Goal: Find specific page/section: Find specific page/section

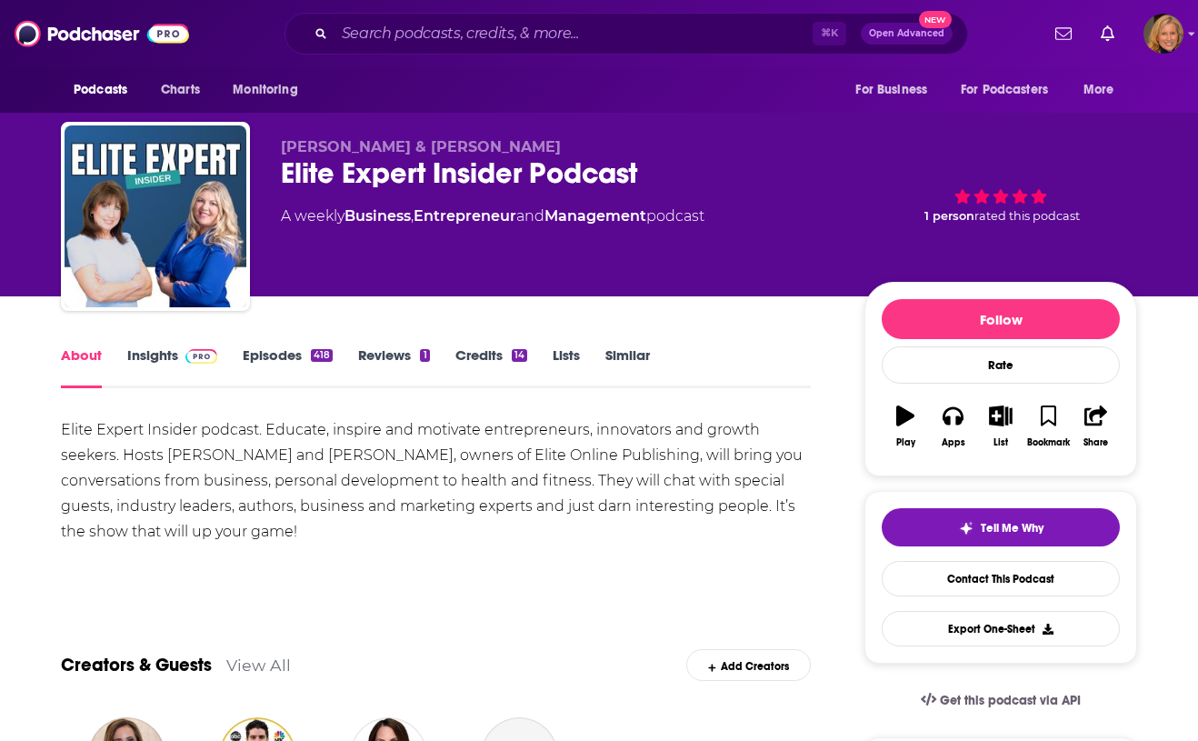
click at [131, 365] on link "Insights" at bounding box center [172, 367] width 90 height 42
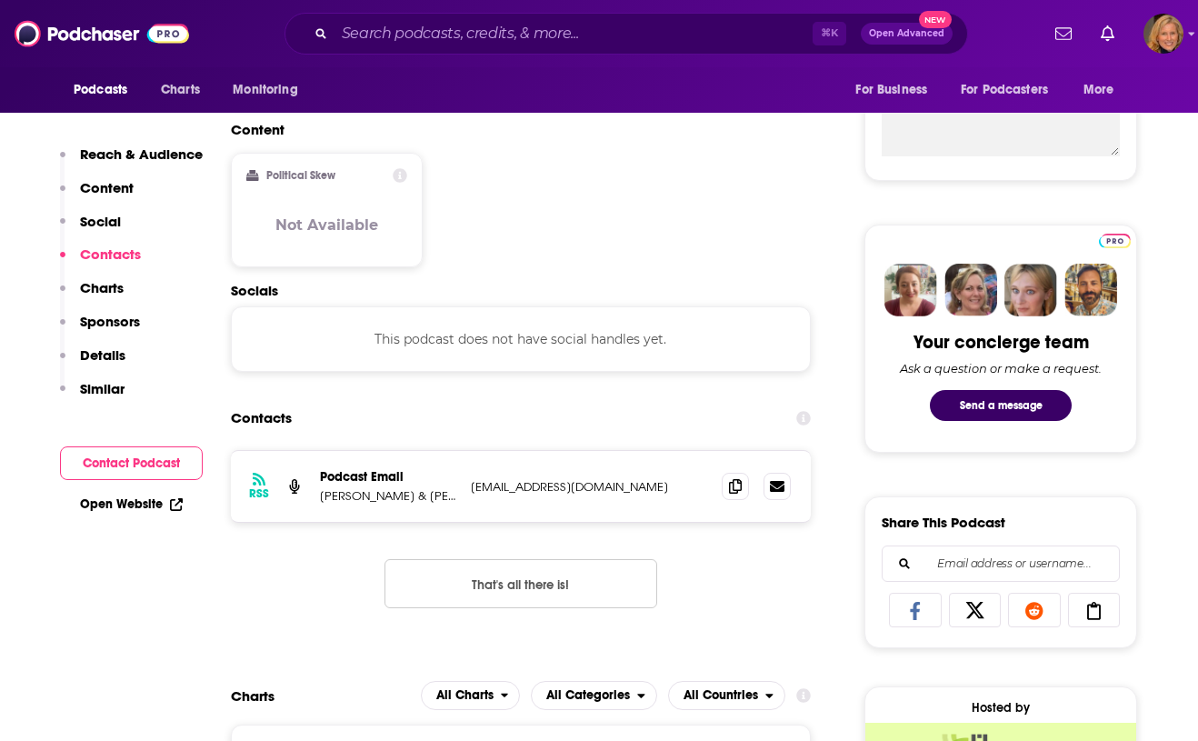
scroll to position [704, 0]
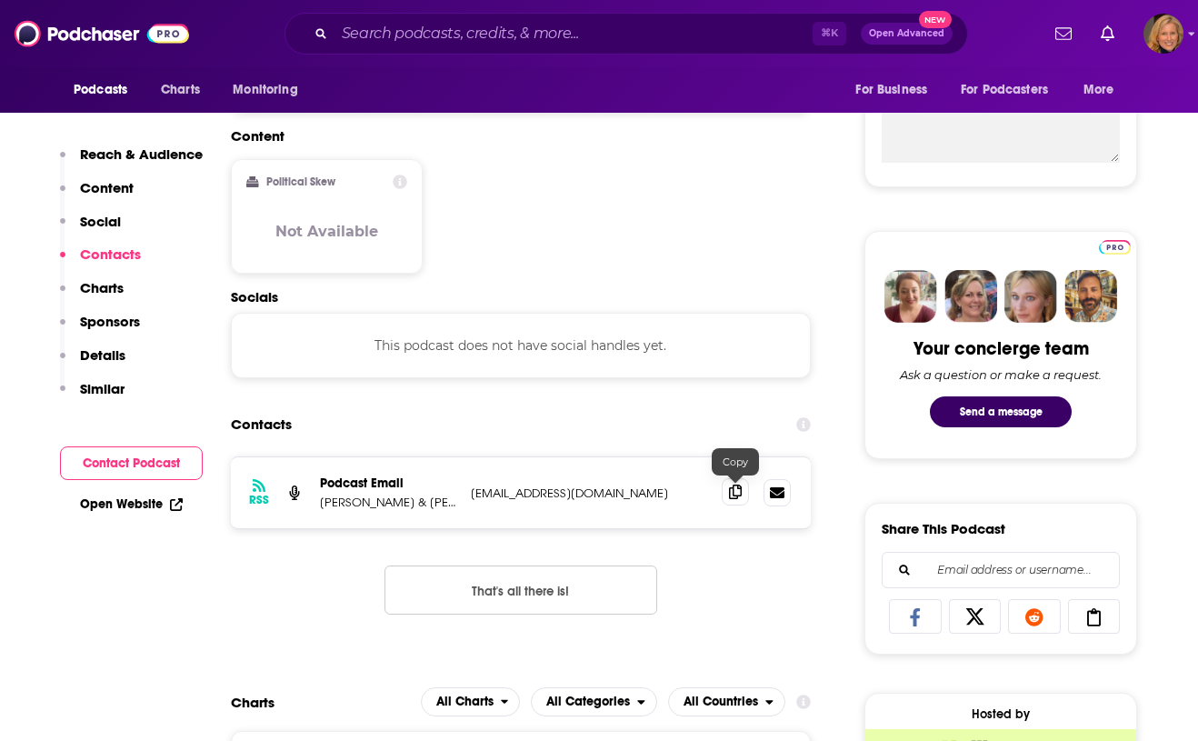
click at [736, 492] on icon at bounding box center [735, 491] width 13 height 15
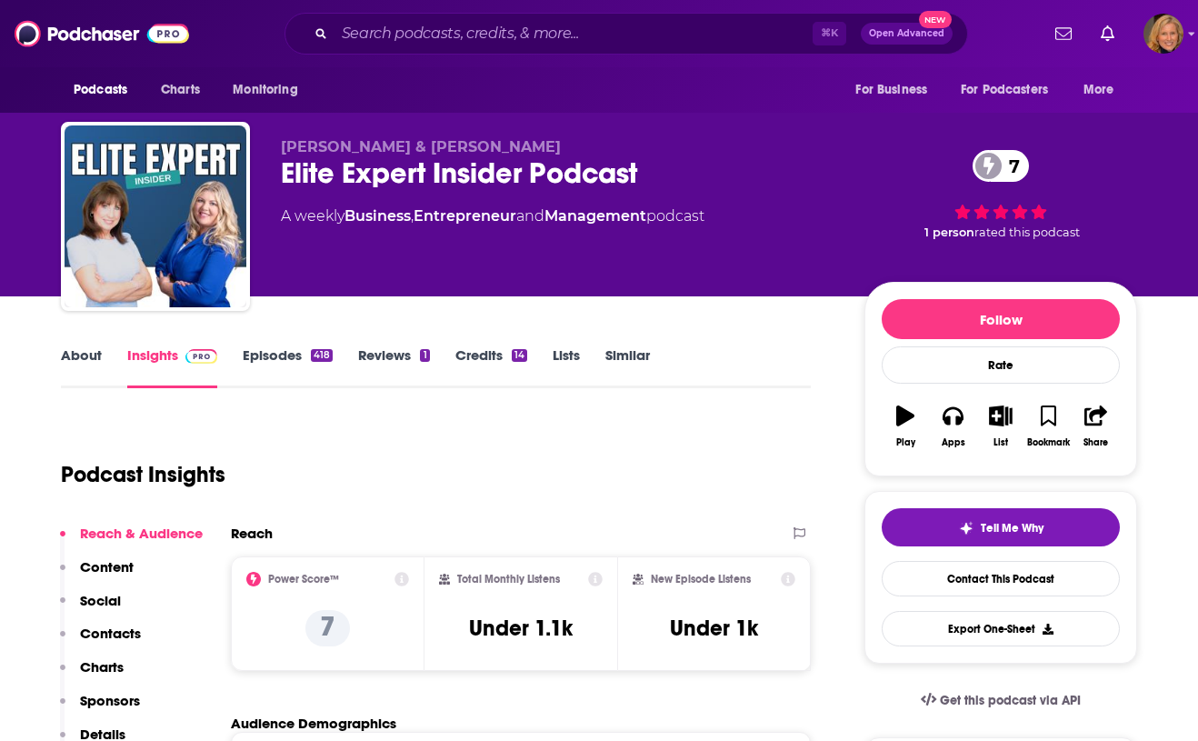
click at [71, 353] on link "About" at bounding box center [81, 367] width 41 height 42
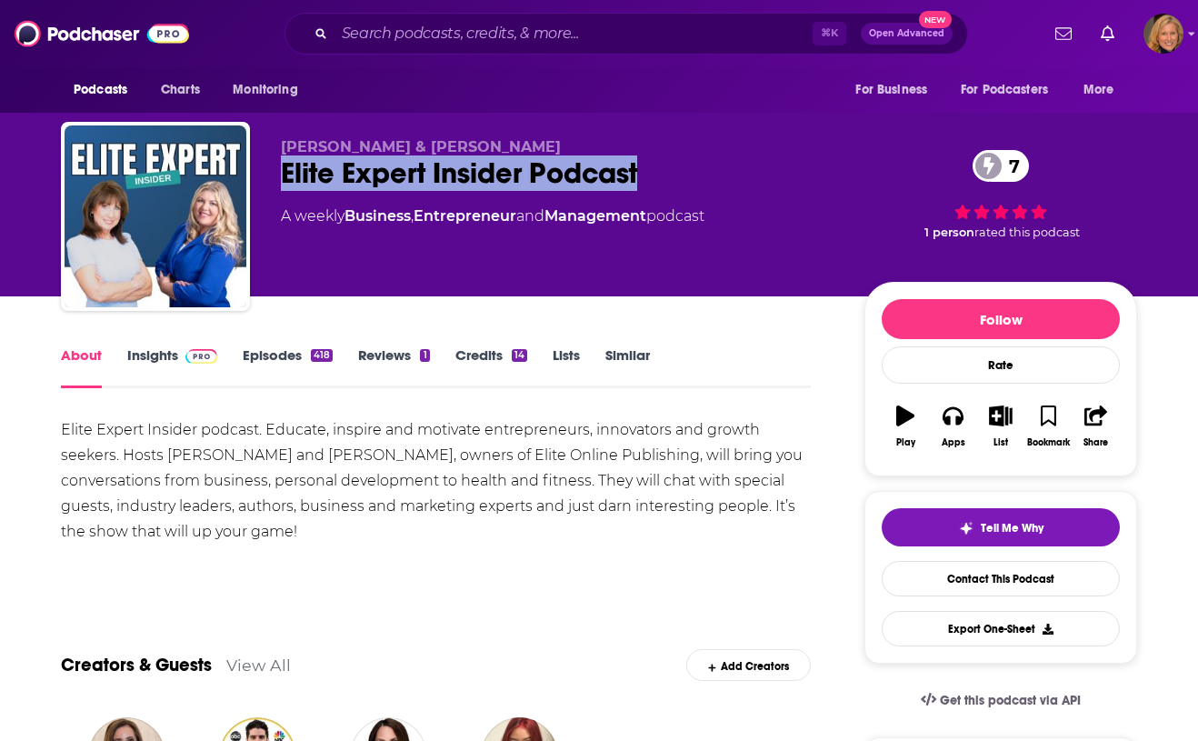
drag, startPoint x: 641, startPoint y: 174, endPoint x: 282, endPoint y: 177, distance: 358.9
click at [282, 177] on div "Elite Expert Insider Podcast 7" at bounding box center [558, 172] width 554 height 35
copy h1 "Elite Expert Insider Podcast"
